Goal: Information Seeking & Learning: Learn about a topic

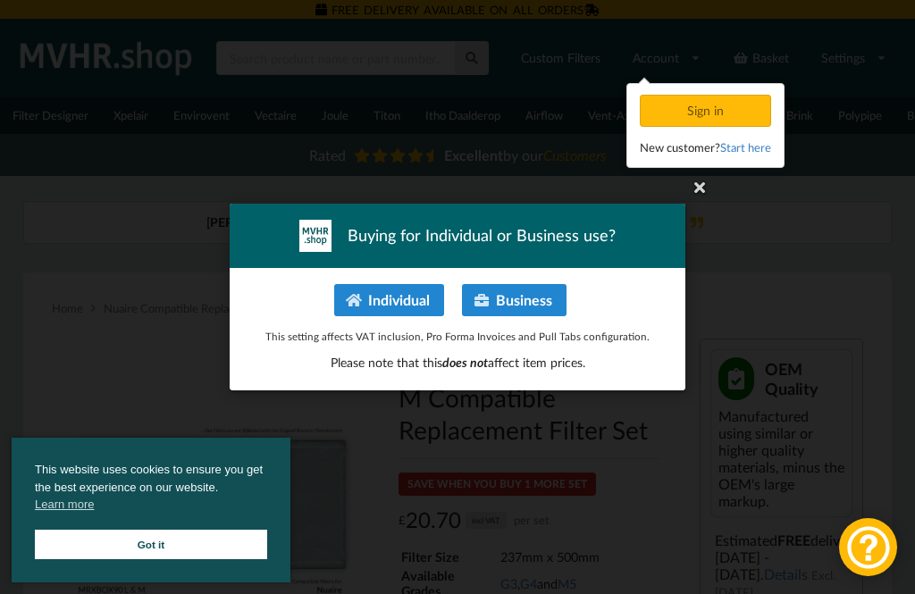
click at [389, 291] on button "Individual" at bounding box center [389, 300] width 110 height 32
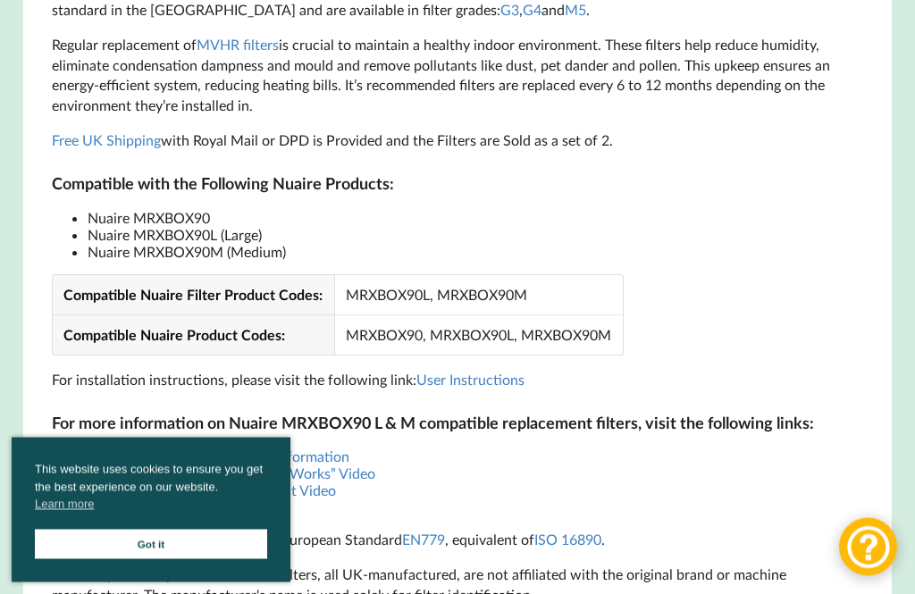
scroll to position [1206, 0]
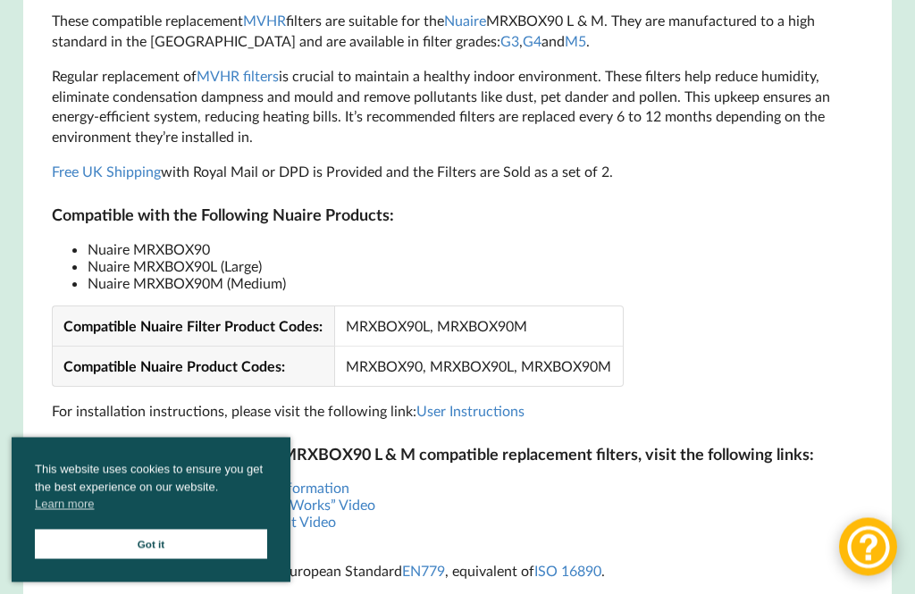
click at [164, 545] on link "Got it" at bounding box center [151, 544] width 232 height 29
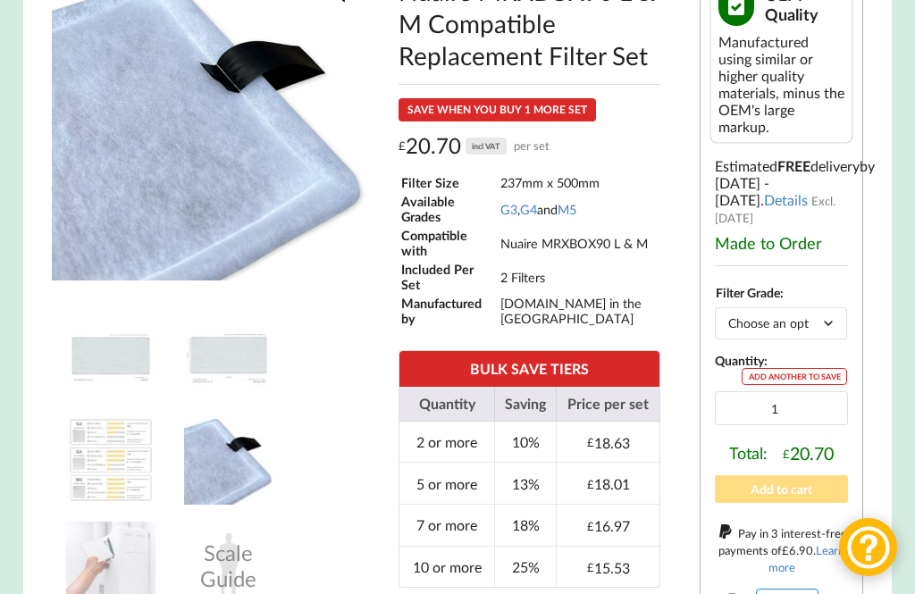
scroll to position [374, 0]
click at [537, 209] on link "G4" at bounding box center [528, 210] width 17 height 15
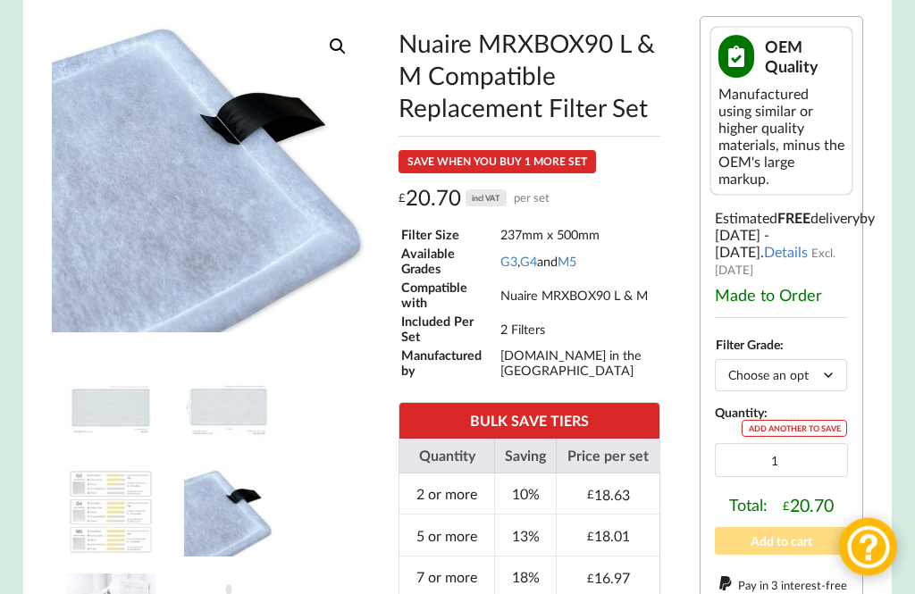
scroll to position [322, 0]
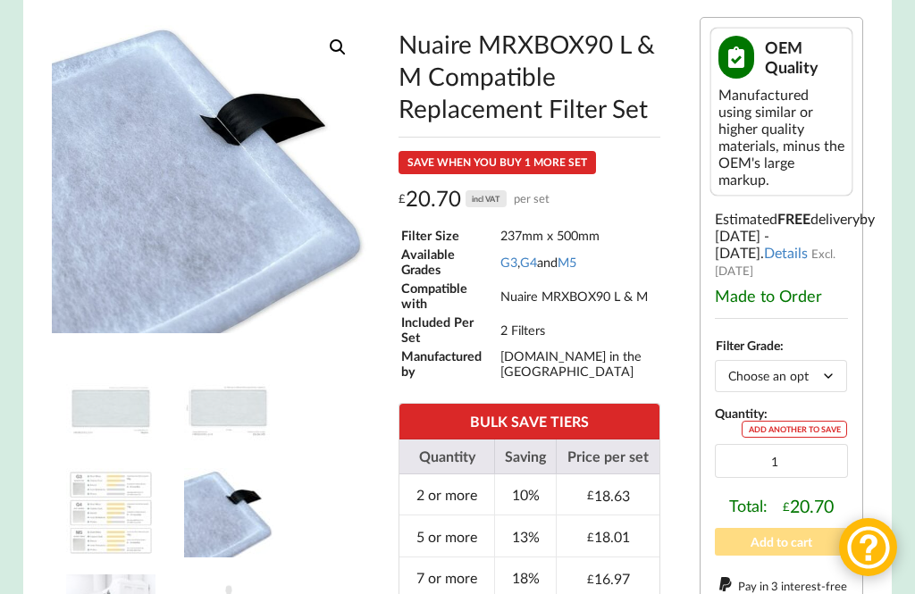
click at [820, 366] on select "Choose an option G3 G4 M5" at bounding box center [781, 375] width 133 height 31
select select "M5"
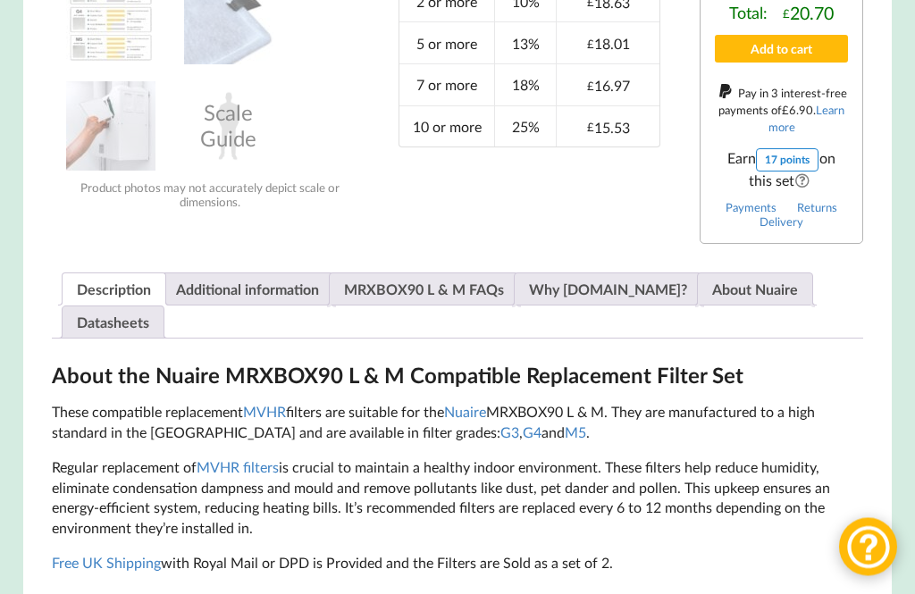
scroll to position [815, 0]
click at [725, 276] on link "About Nuaire" at bounding box center [755, 288] width 86 height 31
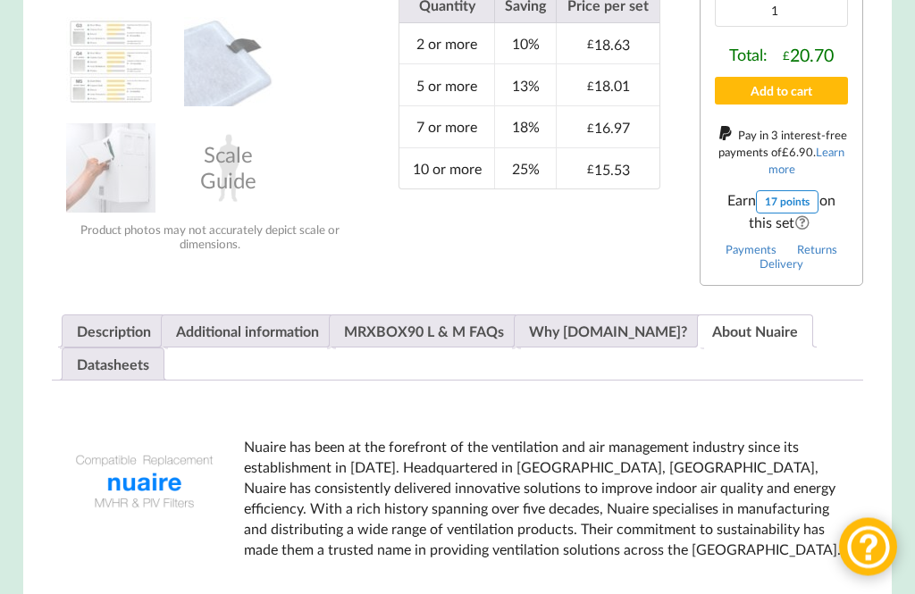
scroll to position [775, 0]
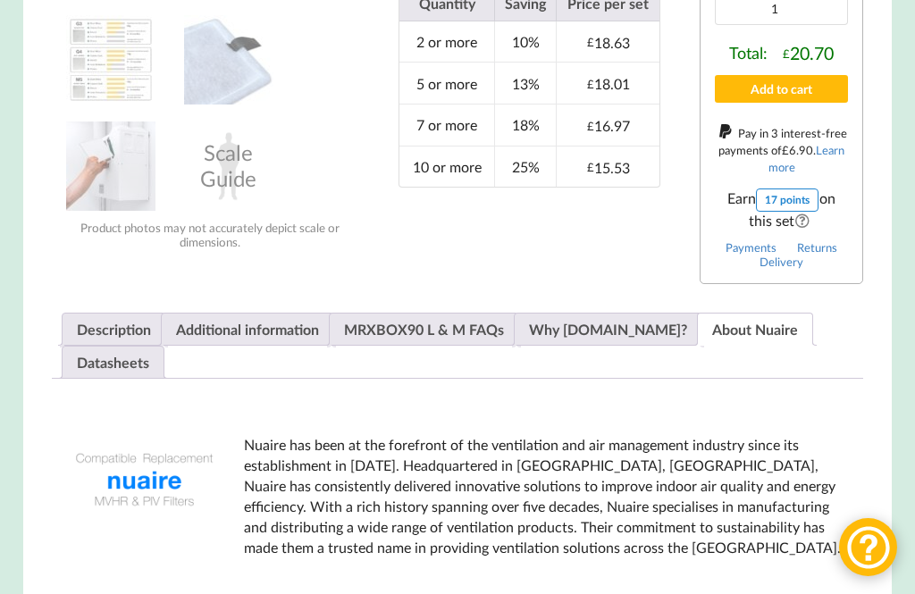
click at [448, 314] on link "MRXBOX90 L & M FAQs" at bounding box center [424, 329] width 160 height 31
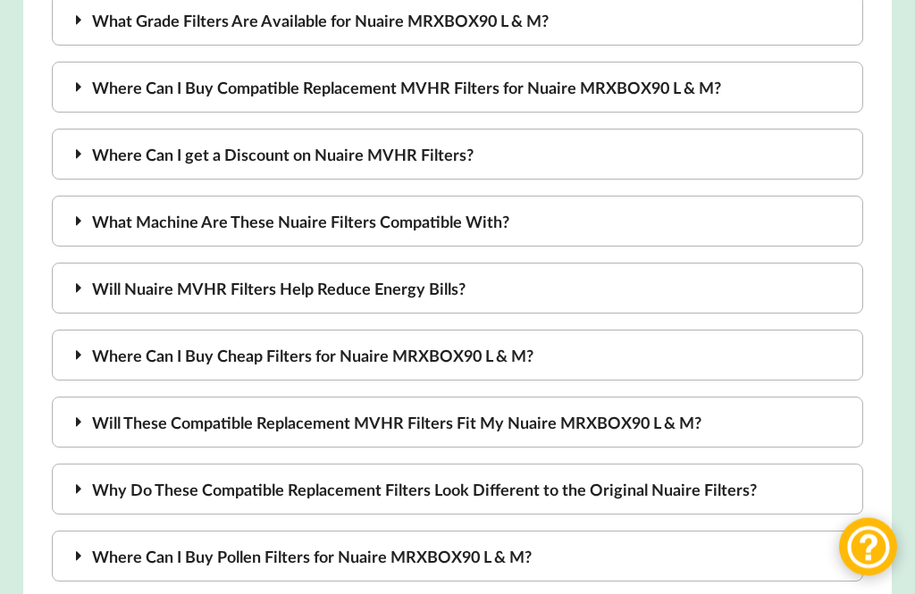
scroll to position [1384, 0]
click at [723, 472] on div "Why Do These Compatible Replacement Filters Look Different to the Original Nuai…" at bounding box center [458, 489] width 812 height 51
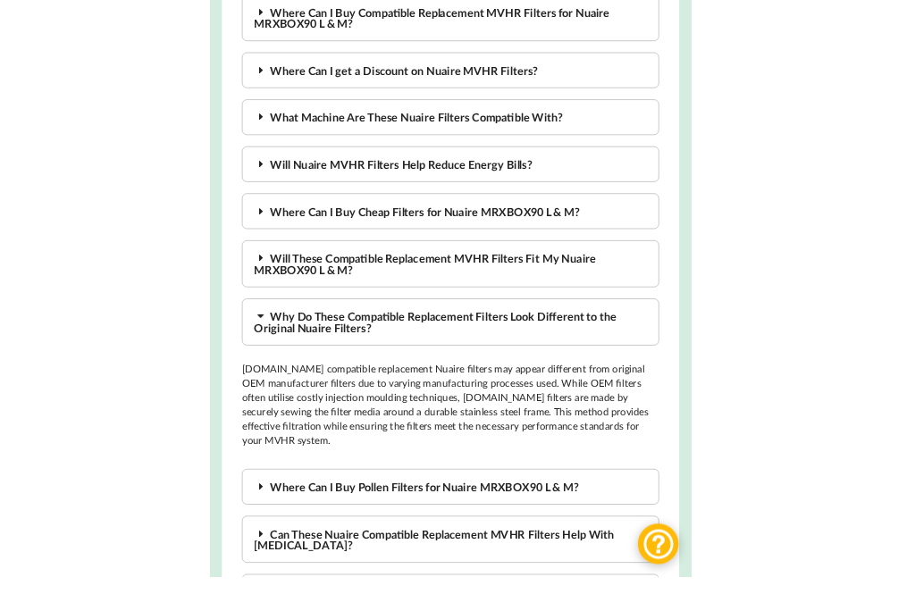
scroll to position [1459, 0]
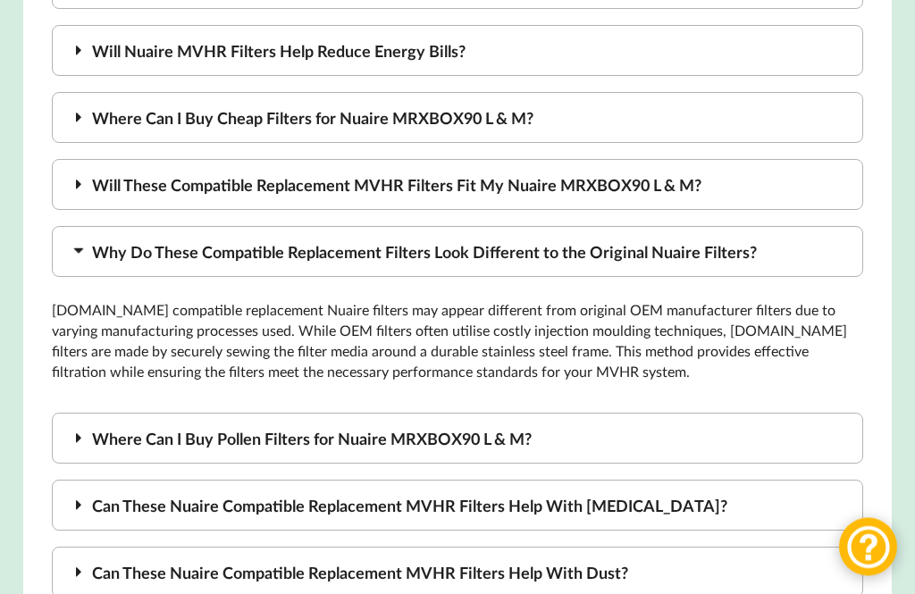
click at [776, 414] on div "Where Can I Buy Pollen Filters for Nuaire MRXBOX90 L & M?" at bounding box center [458, 439] width 812 height 51
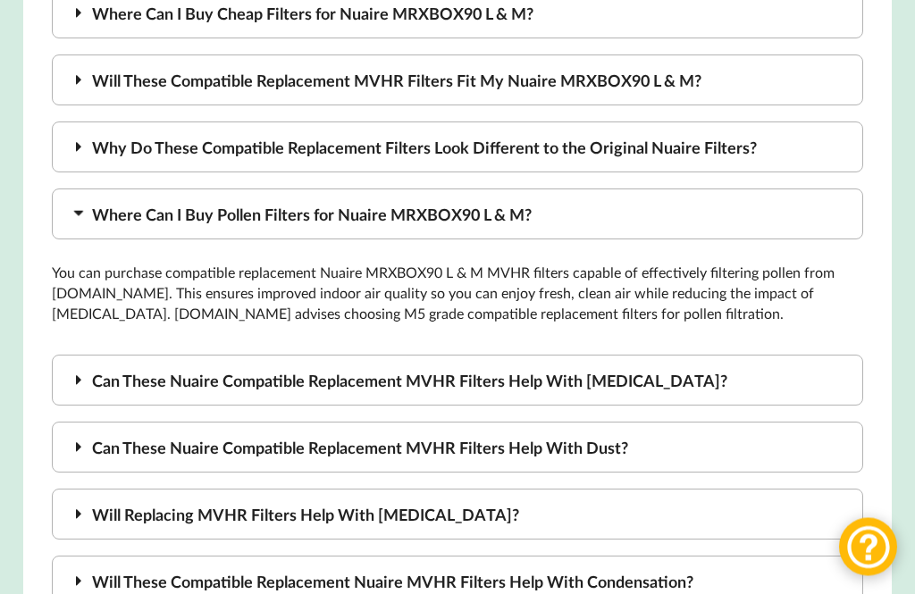
scroll to position [1728, 0]
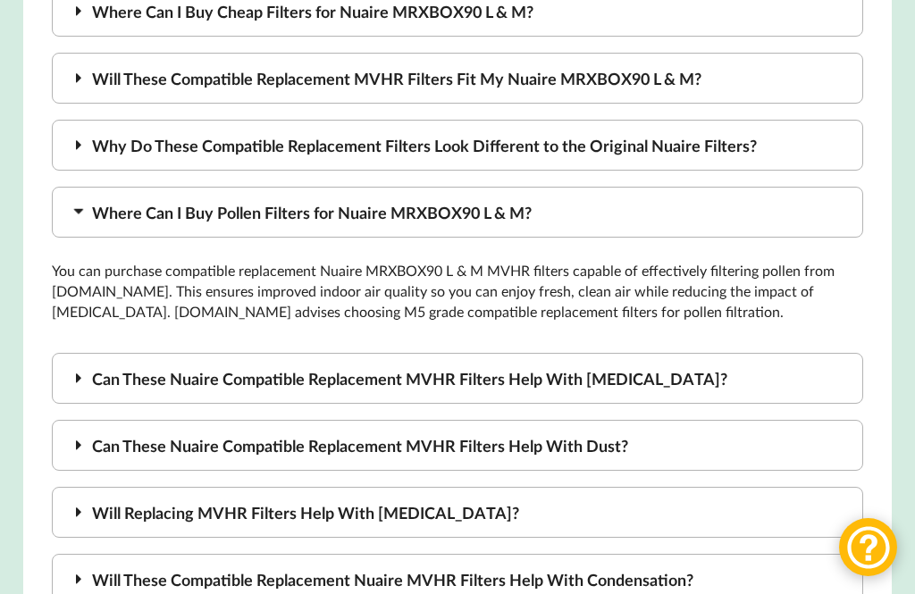
click at [815, 353] on div "Can These Nuaire Compatible Replacement MVHR Filters Help With Allergies?" at bounding box center [458, 378] width 812 height 51
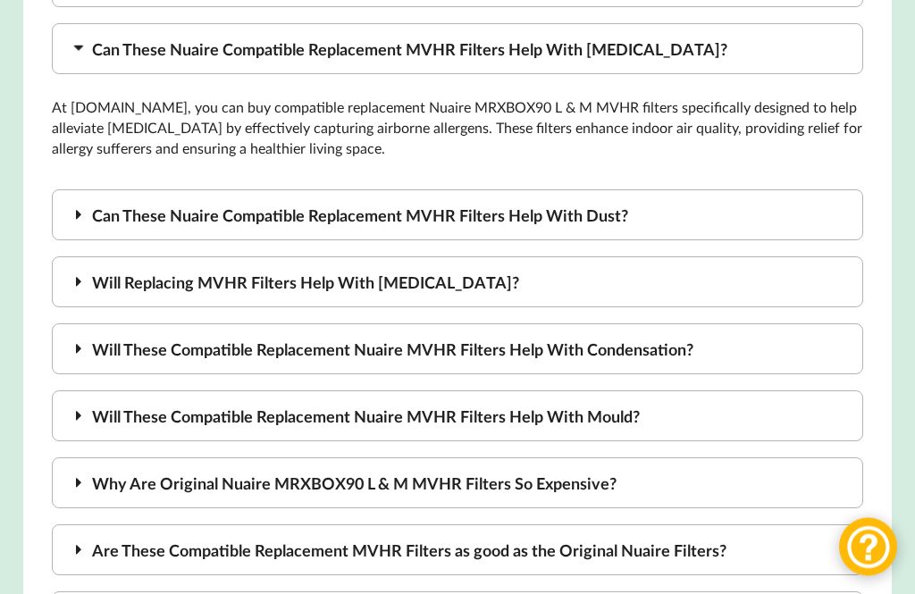
click at [786, 400] on div "Will These Compatible Replacement Nuaire MVHR Filters Help With Mould?" at bounding box center [458, 416] width 812 height 51
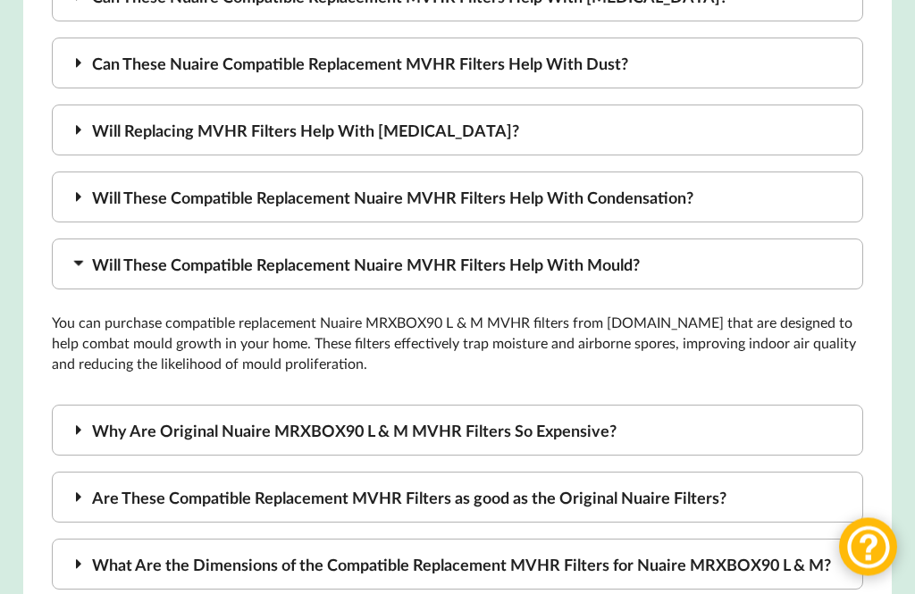
scroll to position [2012, 0]
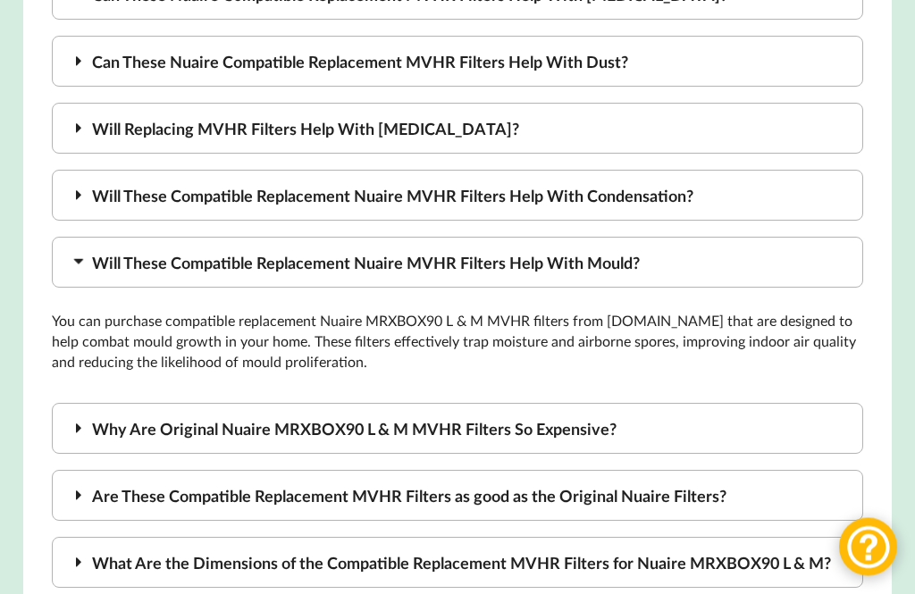
click at [796, 404] on div "Why Are Original Nuaire MRXBOX90 L & M MVHR Filters So Expensive?" at bounding box center [458, 429] width 812 height 51
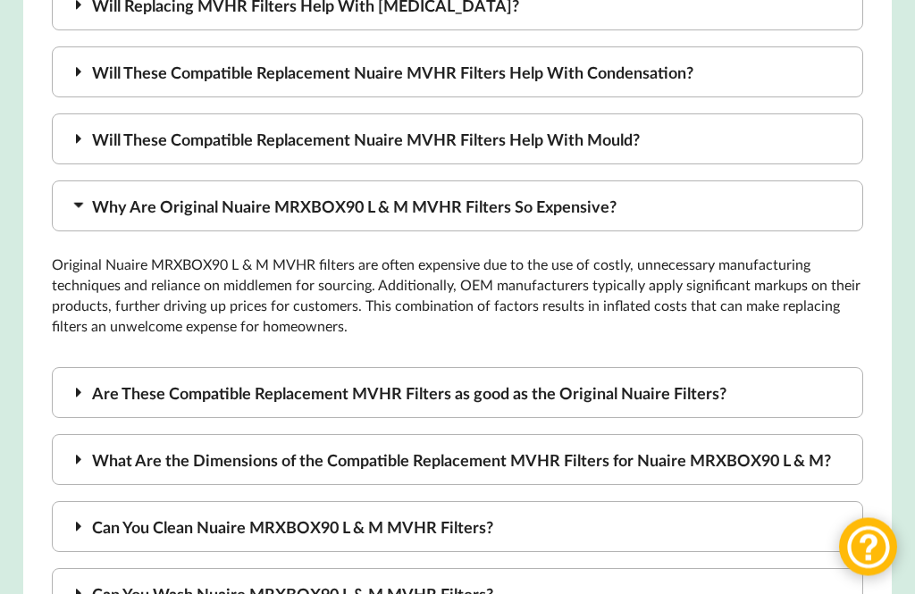
scroll to position [2138, 0]
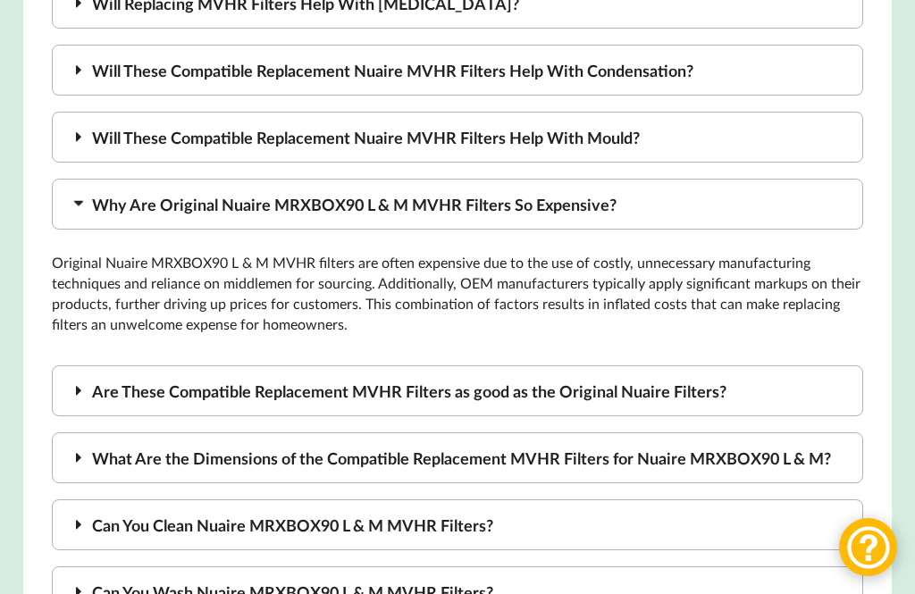
click at [743, 366] on div "Are These Compatible Replacement MVHR Filters as good as the Original Nuaire Fi…" at bounding box center [458, 391] width 812 height 51
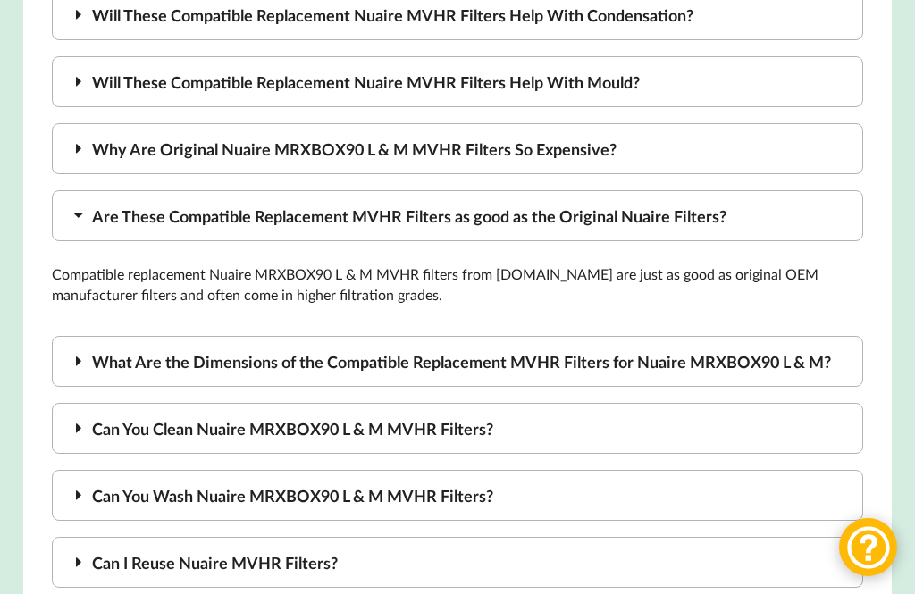
scroll to position [2196, 0]
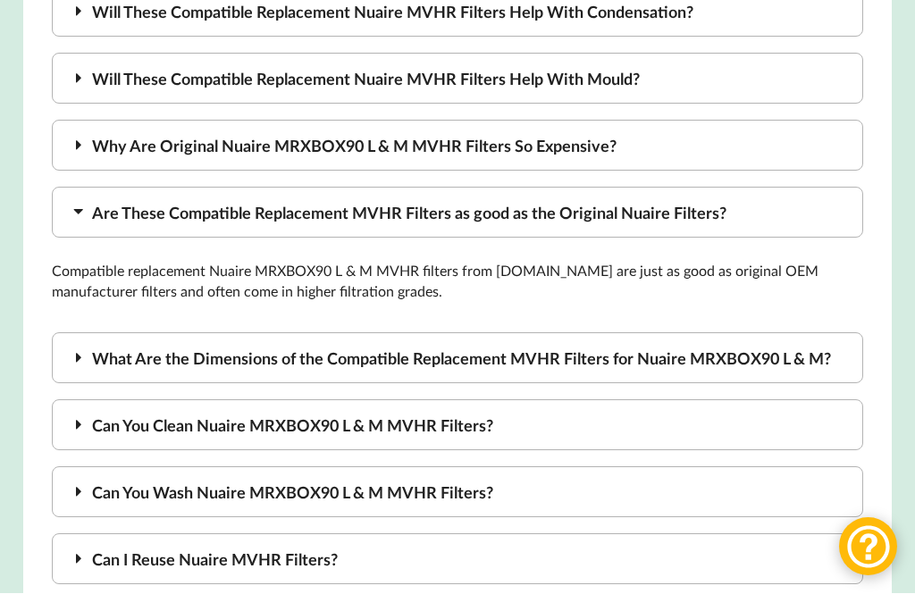
click at [837, 333] on div "What Are the Dimensions of the Compatible Replacement MVHR Filters for Nuaire M…" at bounding box center [458, 358] width 812 height 51
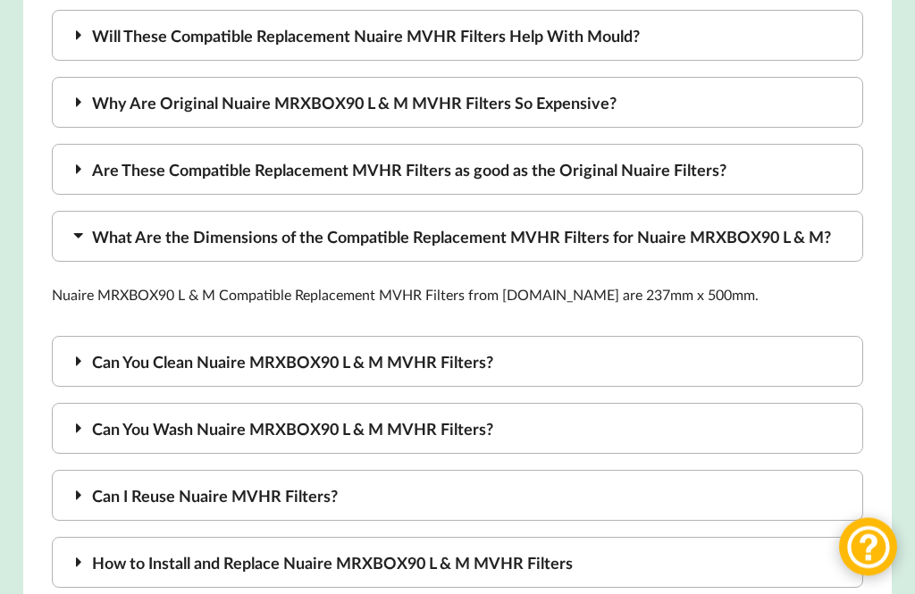
scroll to position [2244, 0]
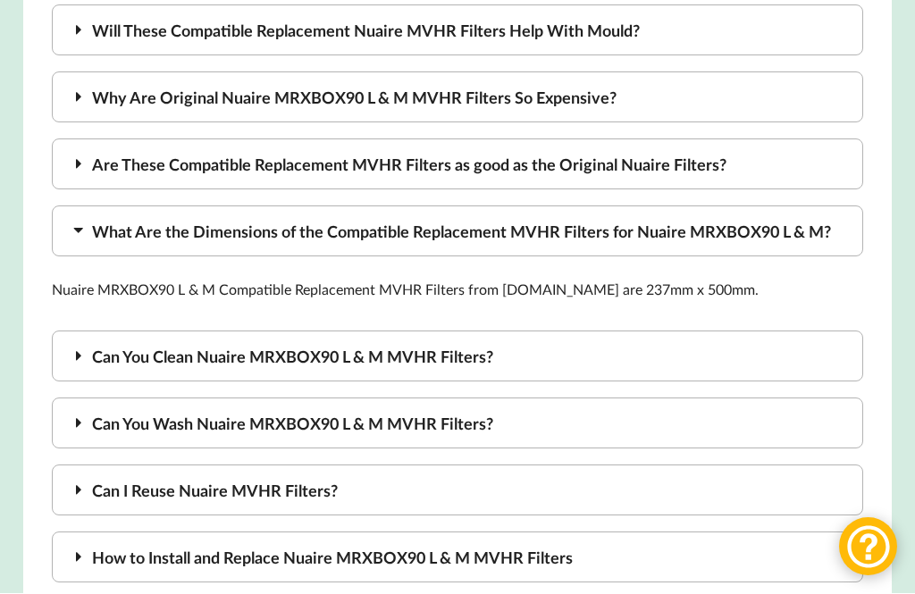
click at [818, 332] on div "Can You Clean Nuaire MRXBOX90 L & M MVHR Filters?" at bounding box center [458, 357] width 812 height 51
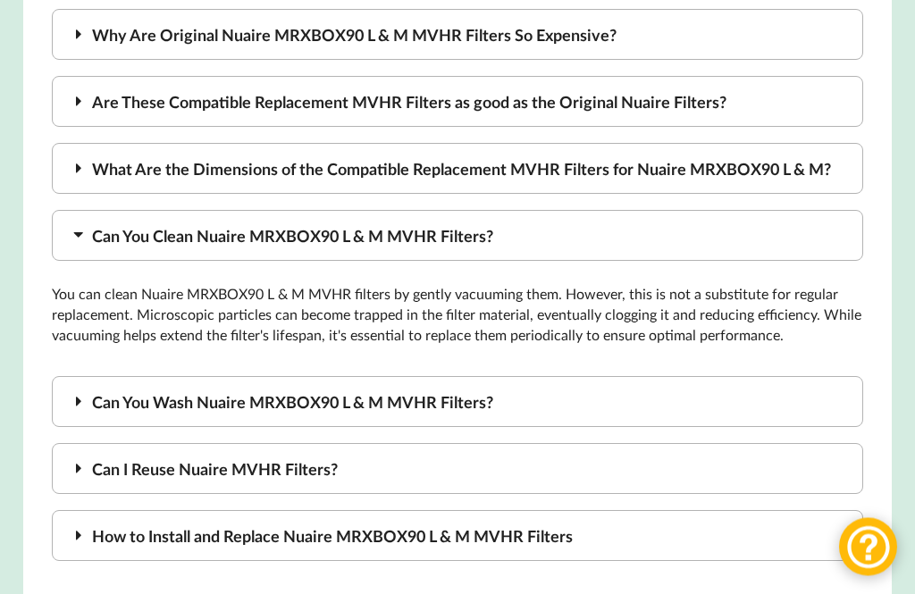
scroll to position [2311, 0]
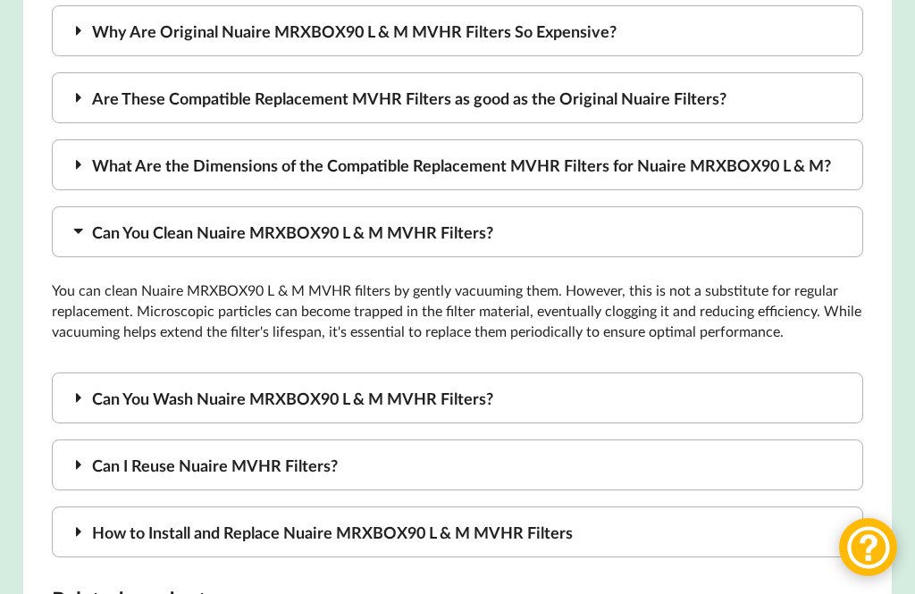
click at [773, 373] on div "Can You Wash Nuaire MRXBOX90 L & M MVHR Filters?" at bounding box center [458, 398] width 812 height 51
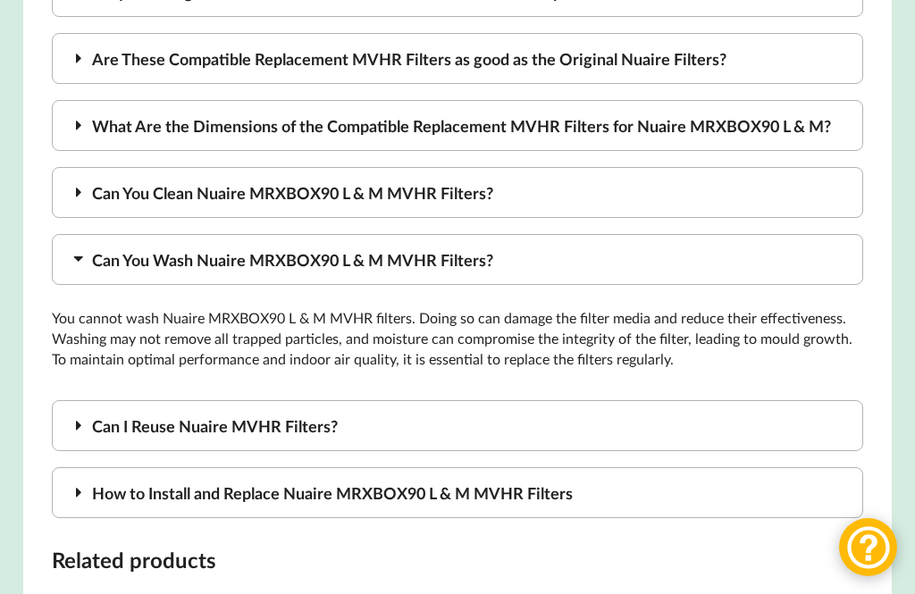
scroll to position [2358, 0]
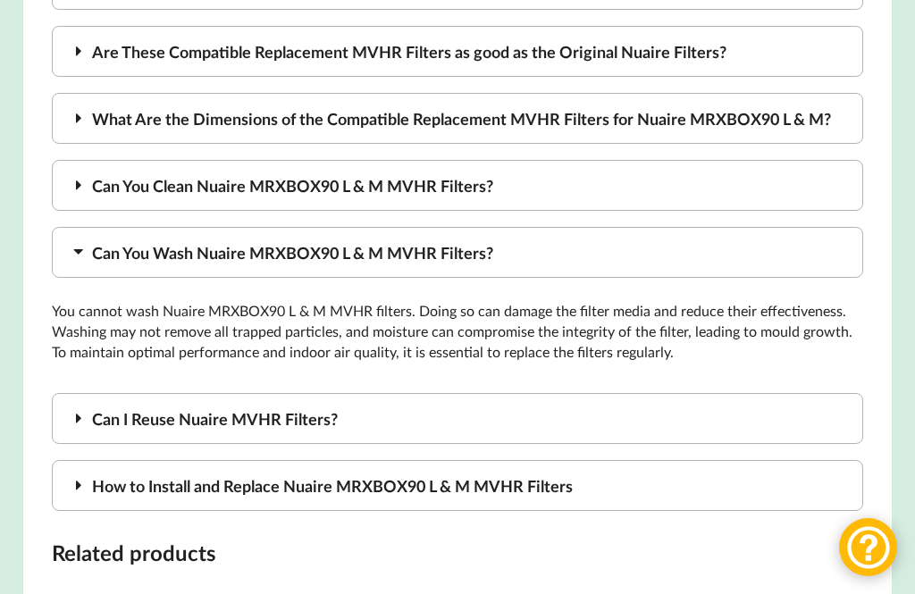
click at [763, 393] on div "Can I Reuse Nuaire MVHR Filters?" at bounding box center [458, 418] width 812 height 51
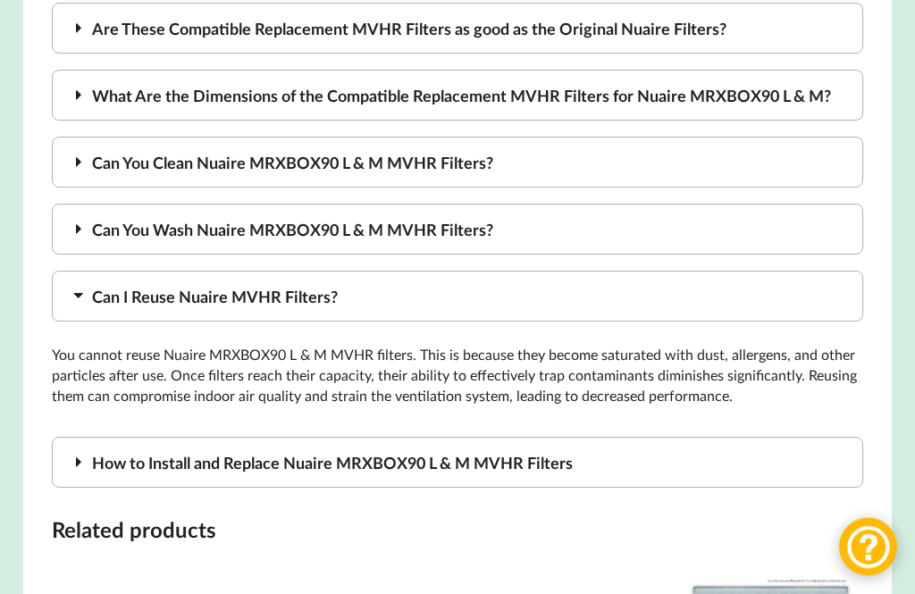
scroll to position [2381, 0]
click at [740, 437] on div "How to Install and Replace Nuaire MRXBOX90 L & M MVHR Filters" at bounding box center [458, 462] width 812 height 51
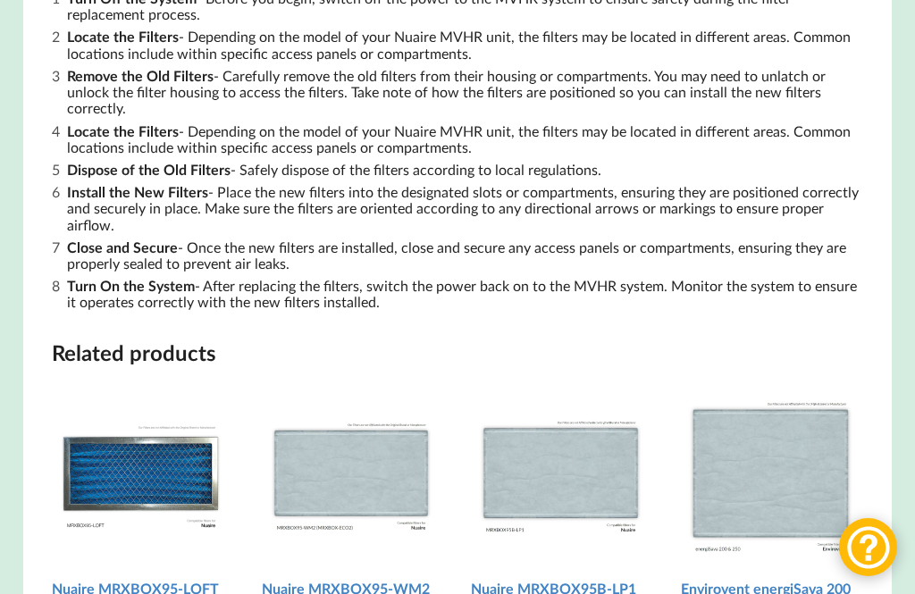
scroll to position [2907, 0]
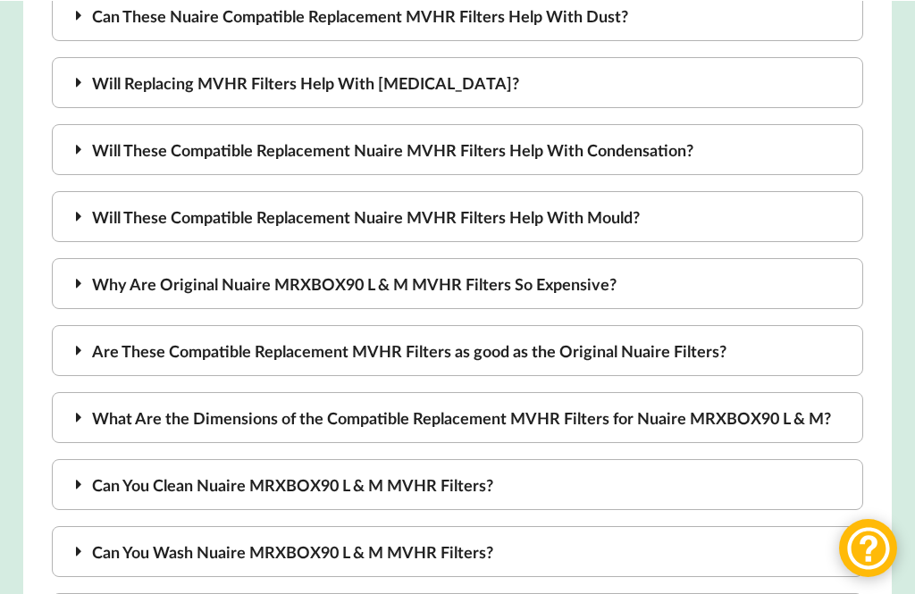
click at [700, 324] on div "Are These Compatible Replacement MVHR Filters as good as the Original Nuaire Fi…" at bounding box center [458, 349] width 812 height 51
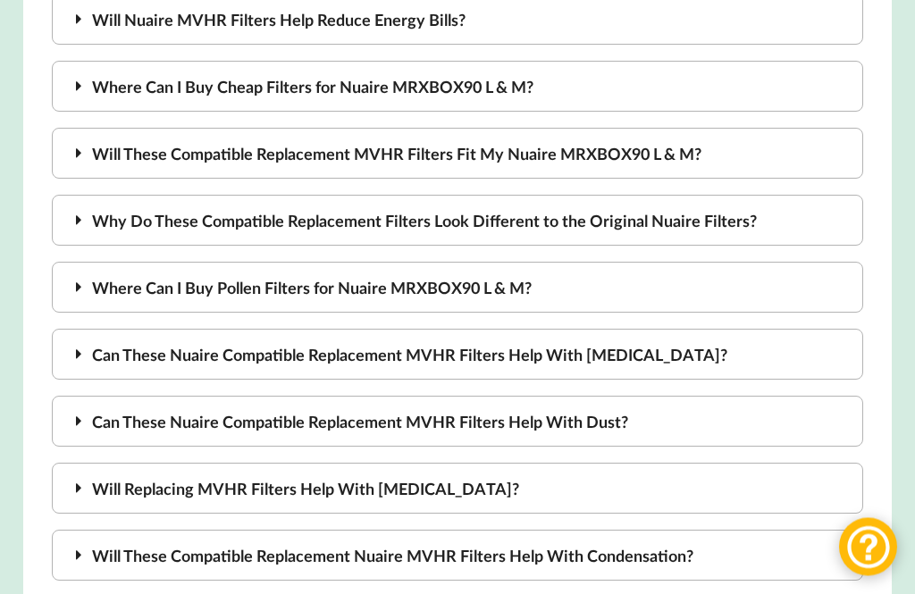
scroll to position [1651, 0]
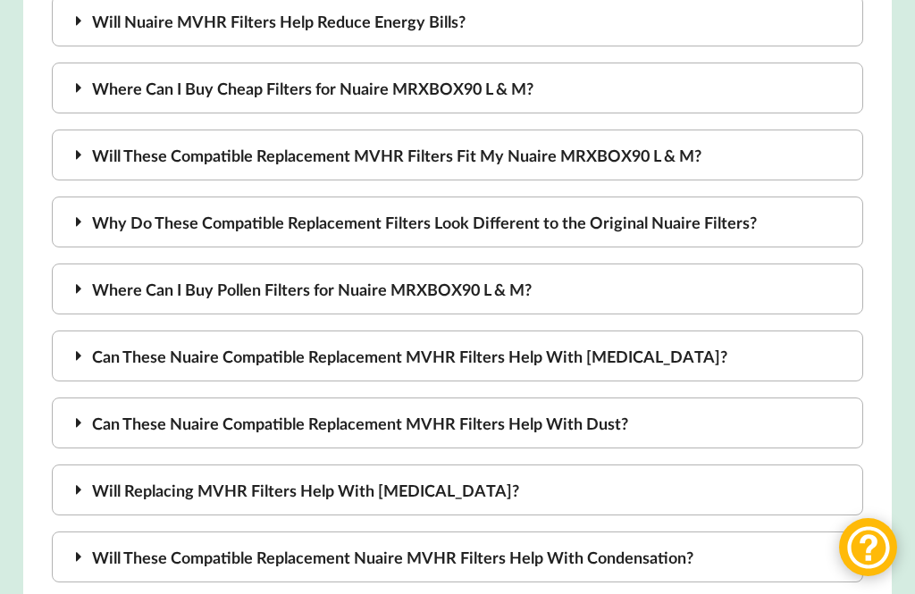
click at [826, 204] on div "Why Do These Compatible Replacement Filters Look Different to the Original Nuai…" at bounding box center [458, 222] width 812 height 51
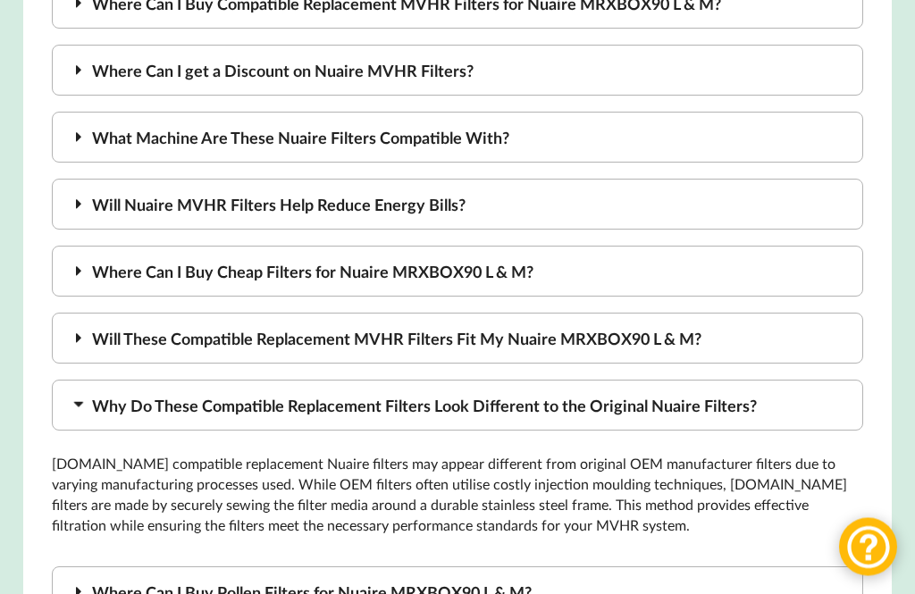
click at [716, 314] on div "Will These Compatible Replacement MVHR Filters Fit My Nuaire MRXBOX90 L & M?" at bounding box center [458, 339] width 812 height 51
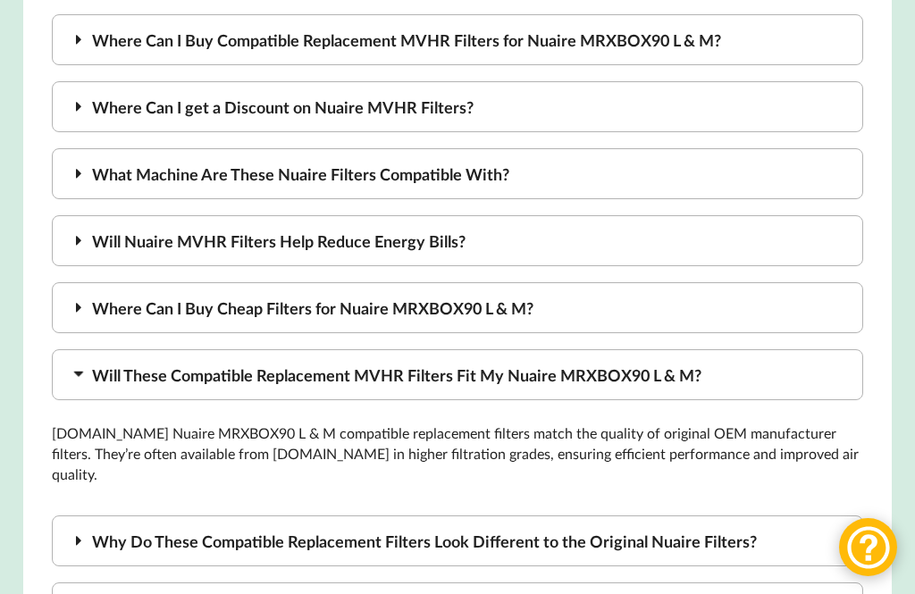
scroll to position [1432, 0]
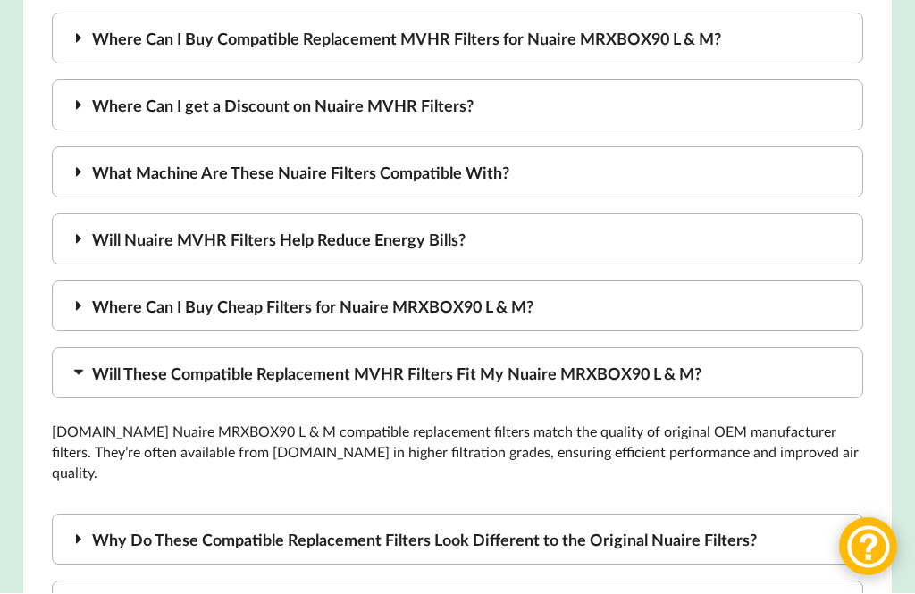
click at [755, 282] on div "Where Can I Buy Cheap Filters for Nuaire MRXBOX90 L & M?" at bounding box center [458, 307] width 812 height 51
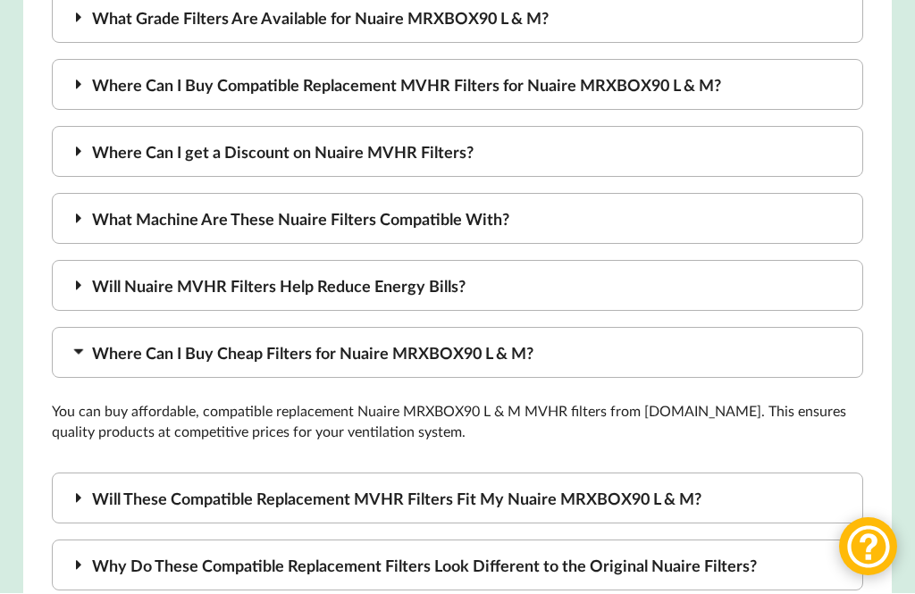
click at [795, 261] on div "Will Nuaire MVHR Filters Help Reduce Energy Bills?" at bounding box center [458, 286] width 812 height 51
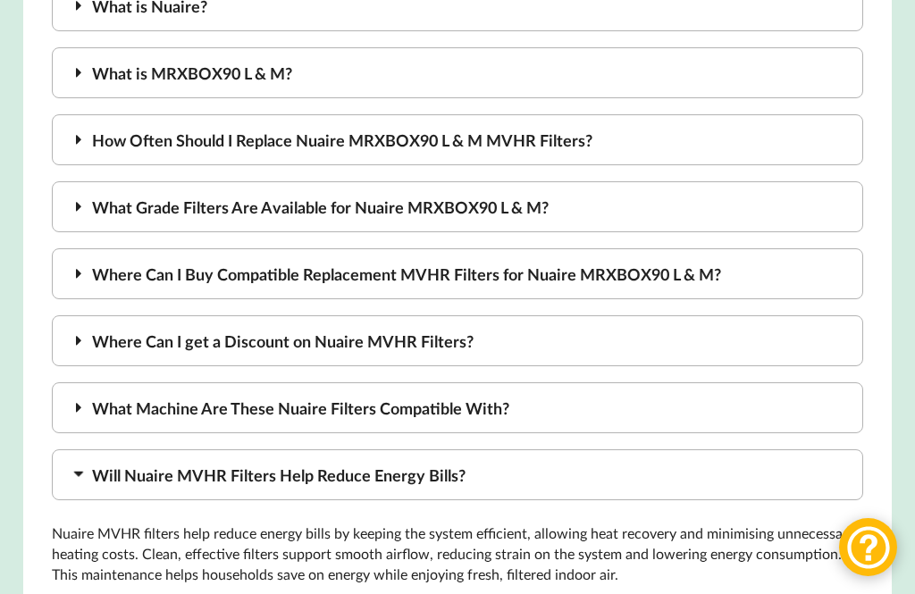
scroll to position [1198, 0]
click at [720, 390] on div "What Machine Are These Nuaire Filters Compatible With?" at bounding box center [458, 407] width 812 height 51
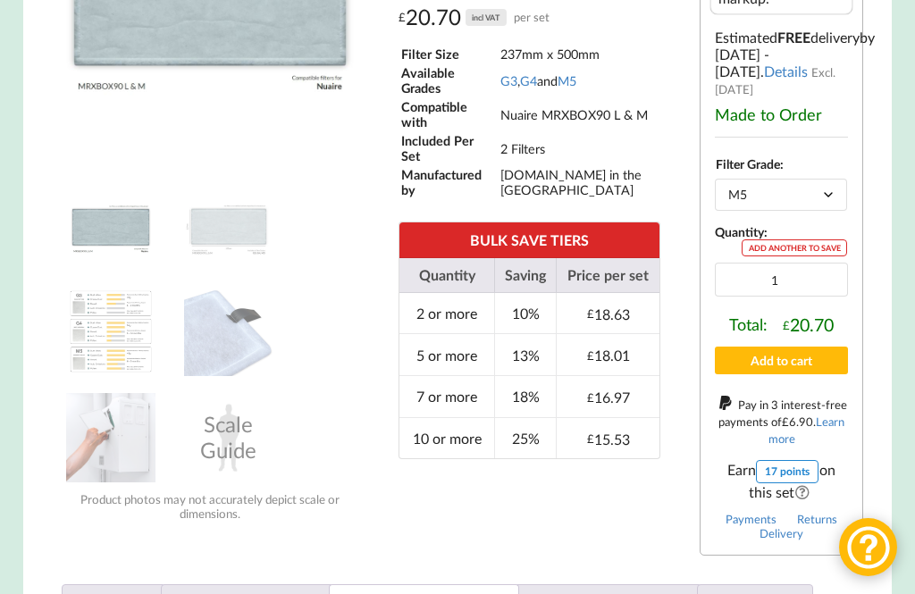
scroll to position [502, 0]
